Goal: Task Accomplishment & Management: Use online tool/utility

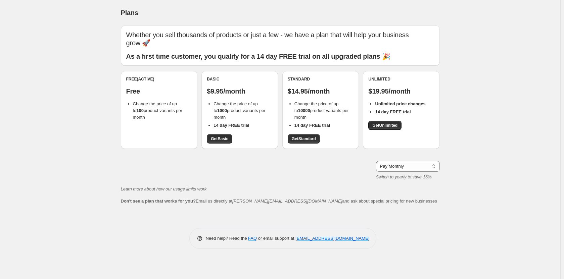
click at [138, 111] on span "Change the price of up to 100 product variants per month" at bounding box center [157, 110] width 49 height 18
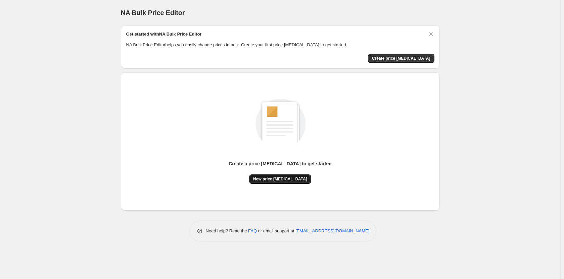
click at [282, 180] on span "New price [MEDICAL_DATA]" at bounding box center [280, 179] width 54 height 5
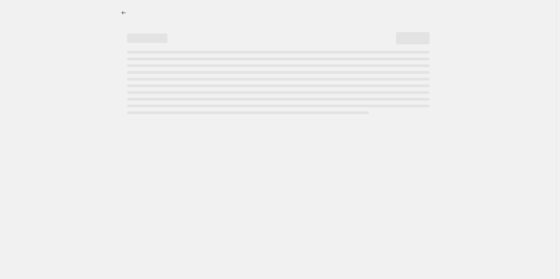
select select "percentage"
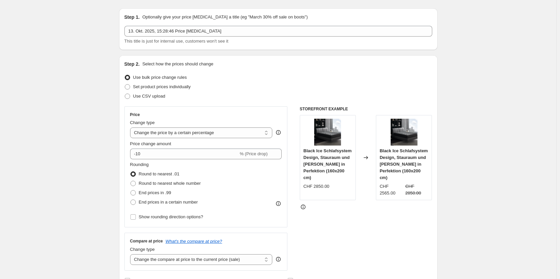
scroll to position [34, 0]
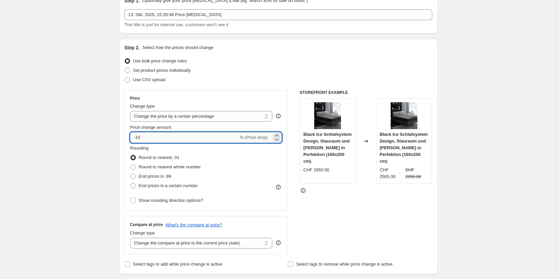
click at [172, 139] on input "-10" at bounding box center [184, 137] width 108 height 11
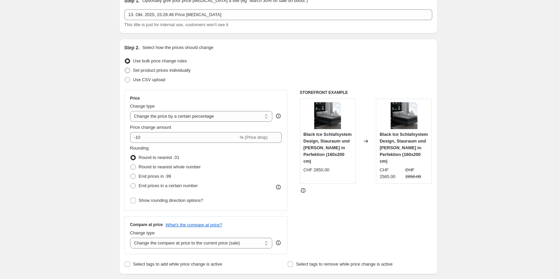
click at [134, 72] on label "Set product prices individually" at bounding box center [158, 70] width 66 height 9
click at [125, 68] on input "Set product prices individually" at bounding box center [125, 68] width 0 height 0
radio input "true"
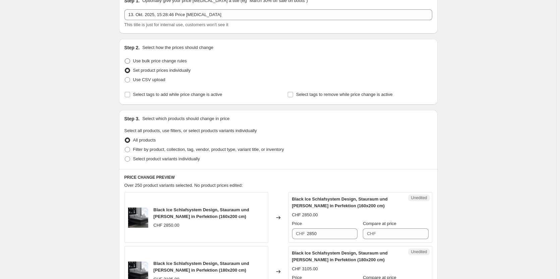
click at [130, 60] on span at bounding box center [127, 60] width 5 height 5
click at [125, 59] on input "Use bulk price change rules" at bounding box center [125, 58] width 0 height 0
radio input "true"
select select "percentage"
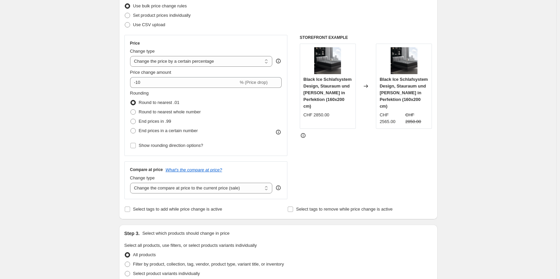
scroll to position [101, 0]
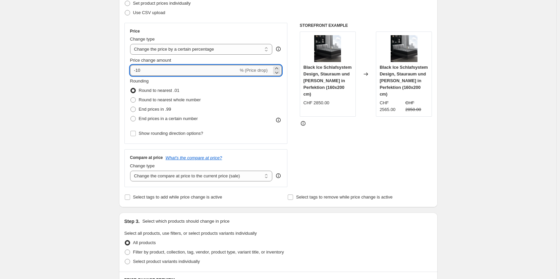
drag, startPoint x: 170, startPoint y: 70, endPoint x: 137, endPoint y: 69, distance: 33.3
click at [137, 69] on input "-10" at bounding box center [184, 70] width 108 height 11
type input "-20"
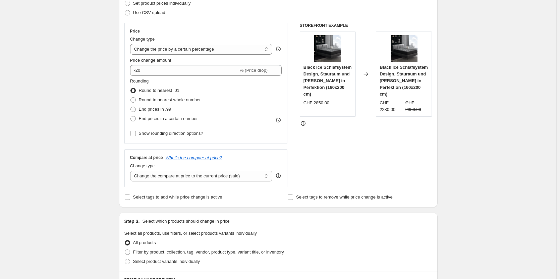
click at [99, 70] on div "Create new price [MEDICAL_DATA]. This page is ready Create new price [MEDICAL_D…" at bounding box center [278, 240] width 557 height 682
click at [102, 112] on div "Create new price [MEDICAL_DATA]. This page is ready Create new price [MEDICAL_D…" at bounding box center [278, 240] width 557 height 682
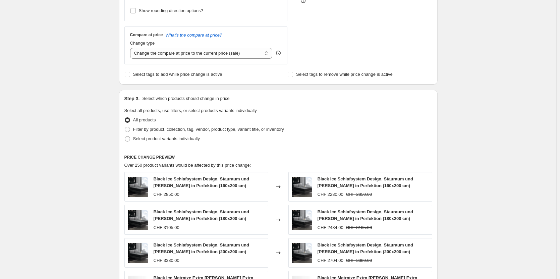
scroll to position [235, 0]
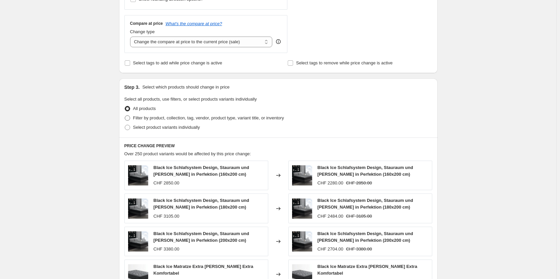
click at [142, 118] on span "Filter by product, collection, tag, vendor, product type, variant title, or inv…" at bounding box center [208, 117] width 151 height 5
click at [125, 116] on input "Filter by product, collection, tag, vendor, product type, variant title, or inv…" at bounding box center [125, 115] width 0 height 0
radio input "true"
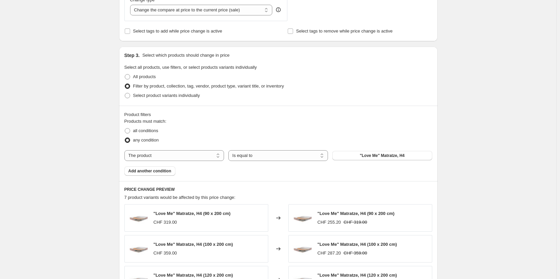
scroll to position [268, 0]
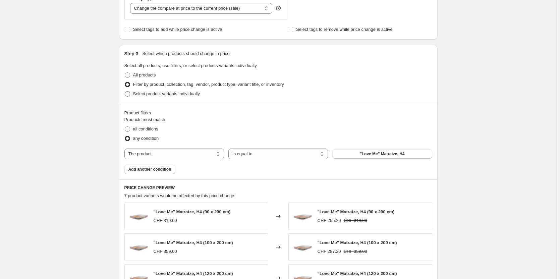
click at [137, 92] on span "Select product variants individually" at bounding box center [166, 93] width 67 height 5
click at [125, 92] on input "Select product variants individually" at bounding box center [125, 91] width 0 height 0
radio input "true"
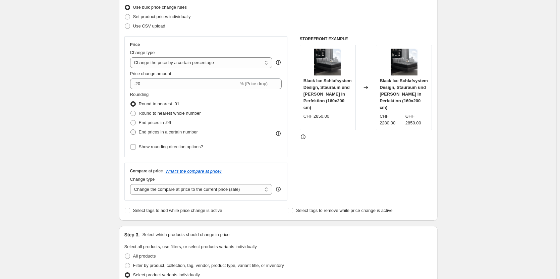
scroll to position [76, 0]
